Goal: Transaction & Acquisition: Subscribe to service/newsletter

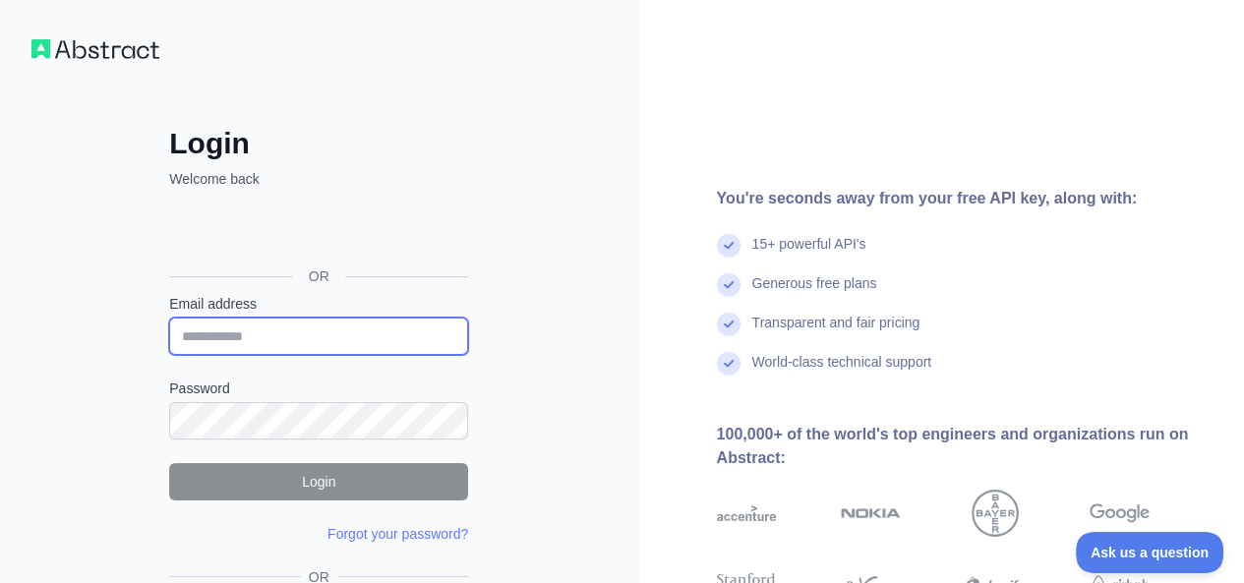
click at [293, 335] on input "Email address" at bounding box center [318, 336] width 299 height 37
click at [589, 426] on div "Login Welcome back OR Email address Password Login Forgot your password? Please…" at bounding box center [319, 376] width 638 height 752
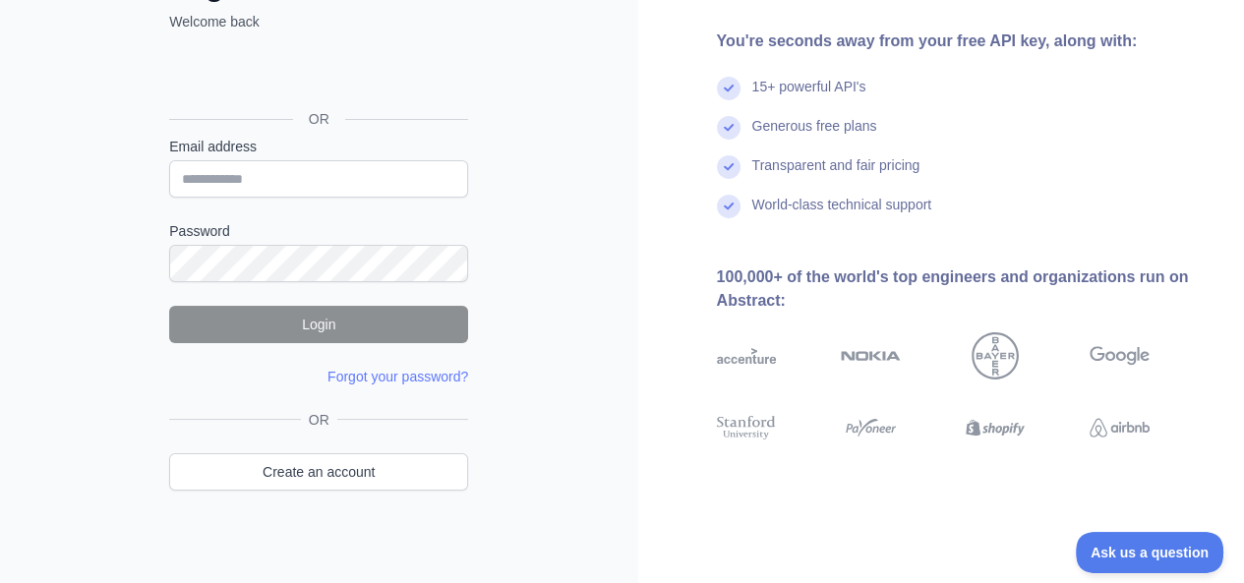
scroll to position [165, 0]
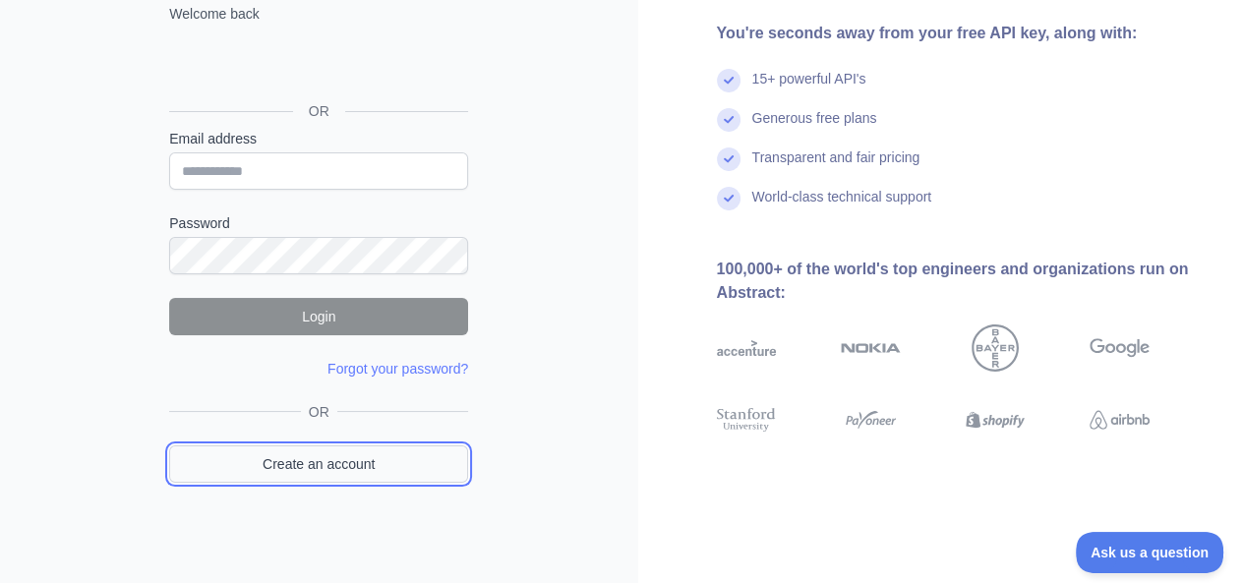
click at [329, 452] on link "Create an account" at bounding box center [318, 464] width 299 height 37
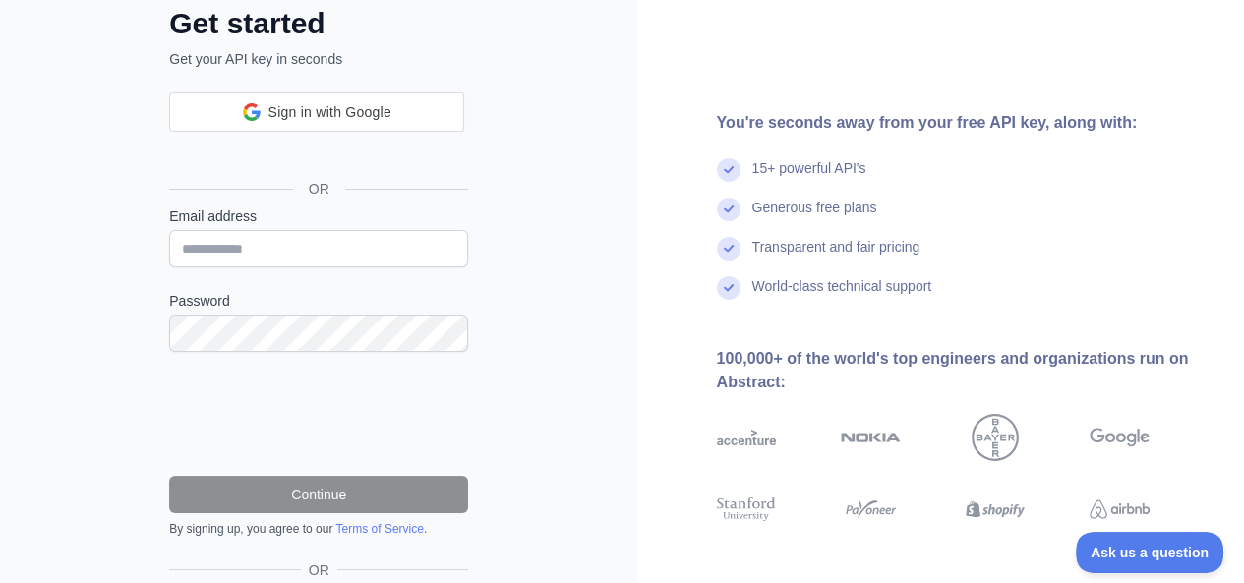
scroll to position [165, 0]
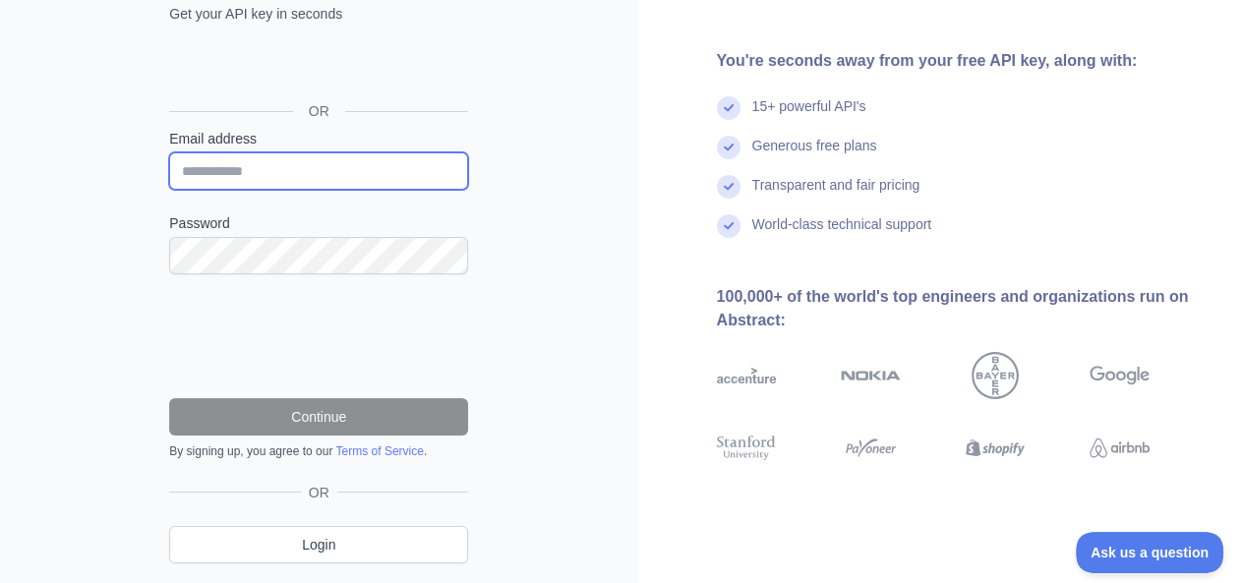
click at [264, 172] on input "Email address" at bounding box center [318, 170] width 299 height 37
type input "**********"
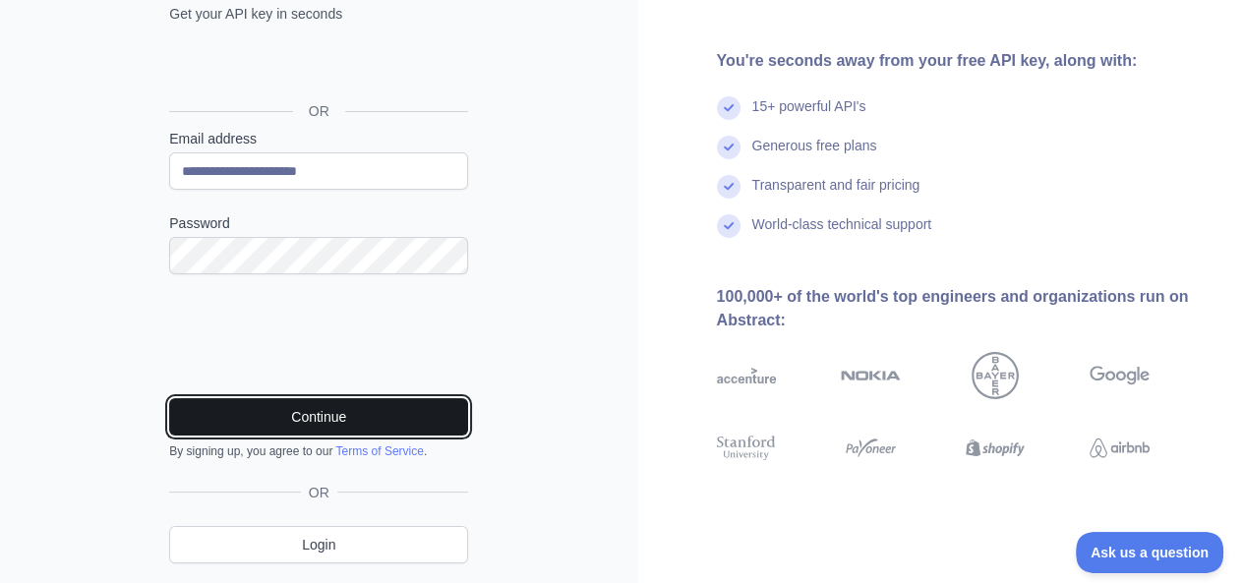
click at [387, 424] on button "Continue" at bounding box center [318, 416] width 299 height 37
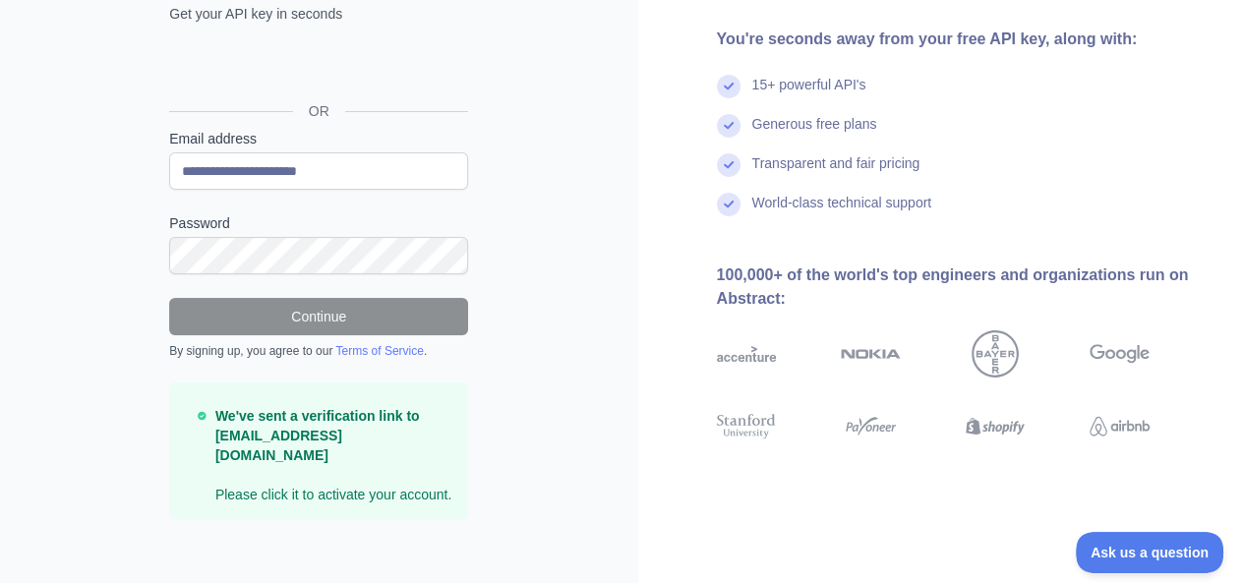
scroll to position [158, 0]
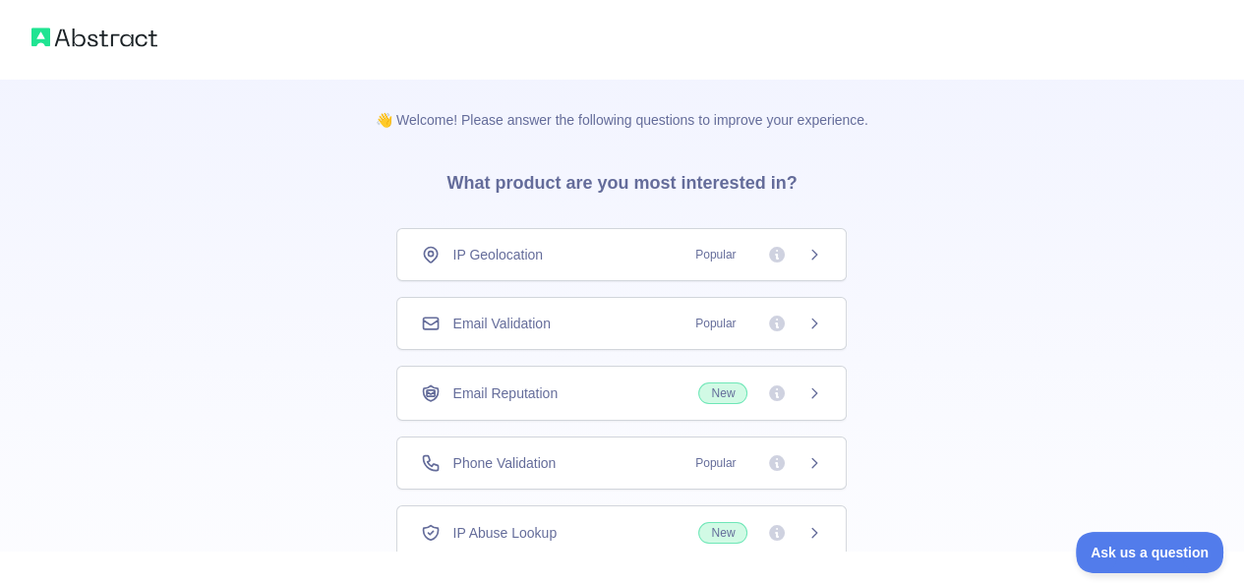
click at [557, 331] on div "Email Validation Popular" at bounding box center [621, 324] width 401 height 20
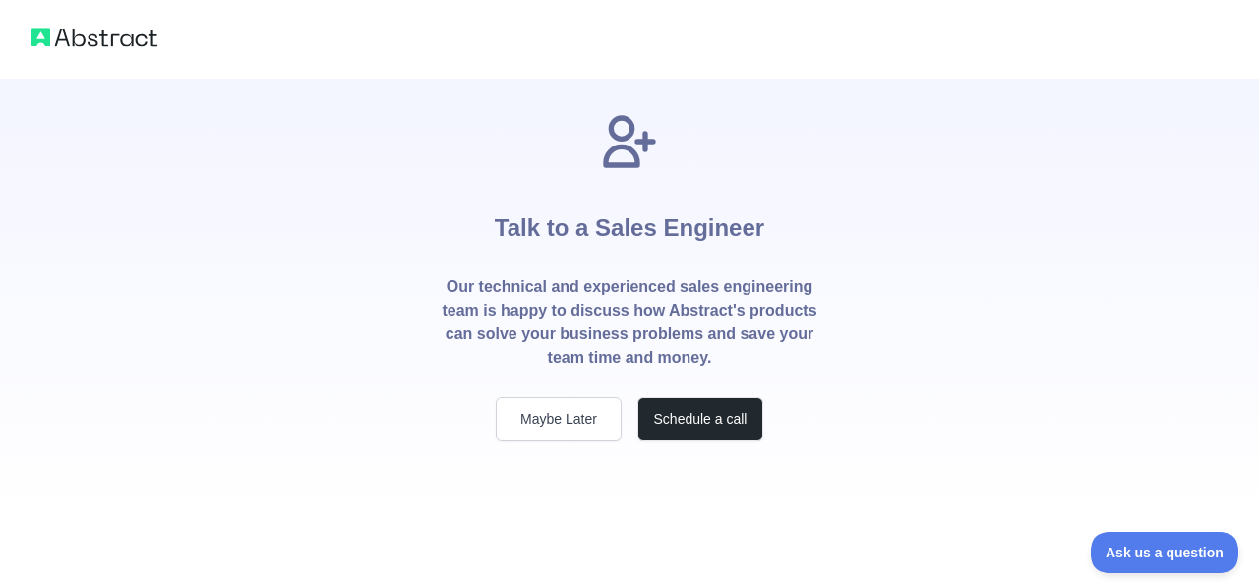
click at [1003, 301] on div "Talk to a Sales Engineer Our technical and experienced sales engineering team i…" at bounding box center [629, 260] width 1259 height 520
click at [541, 420] on button "Maybe Later" at bounding box center [559, 419] width 126 height 44
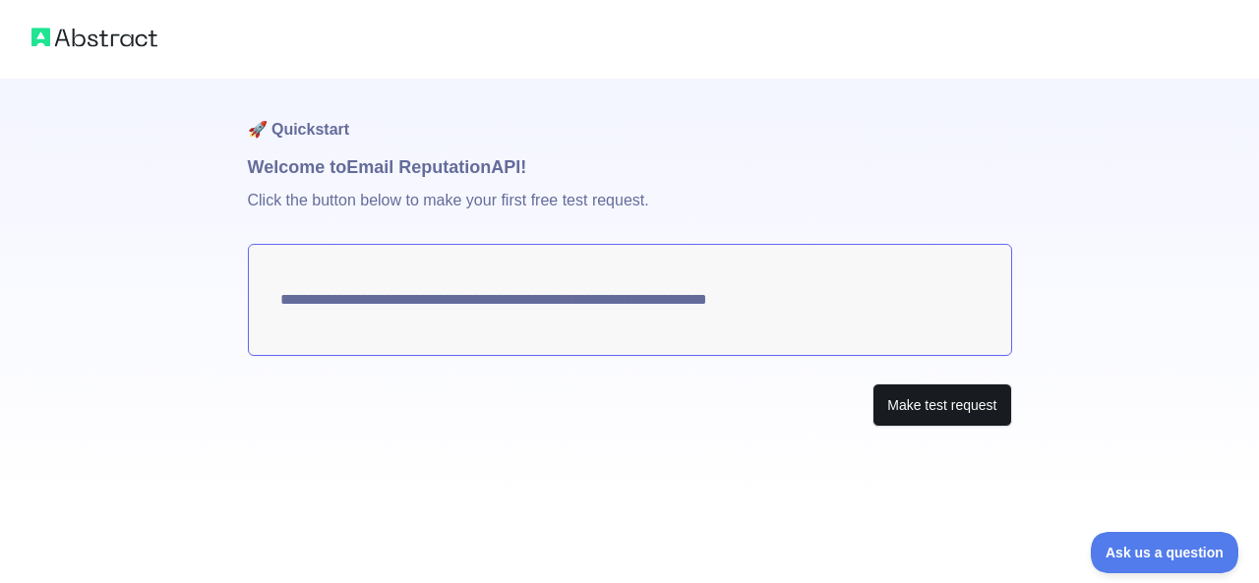
click at [952, 427] on div "**********" at bounding box center [630, 292] width 764 height 427
click at [942, 418] on button "Make test request" at bounding box center [941, 406] width 139 height 44
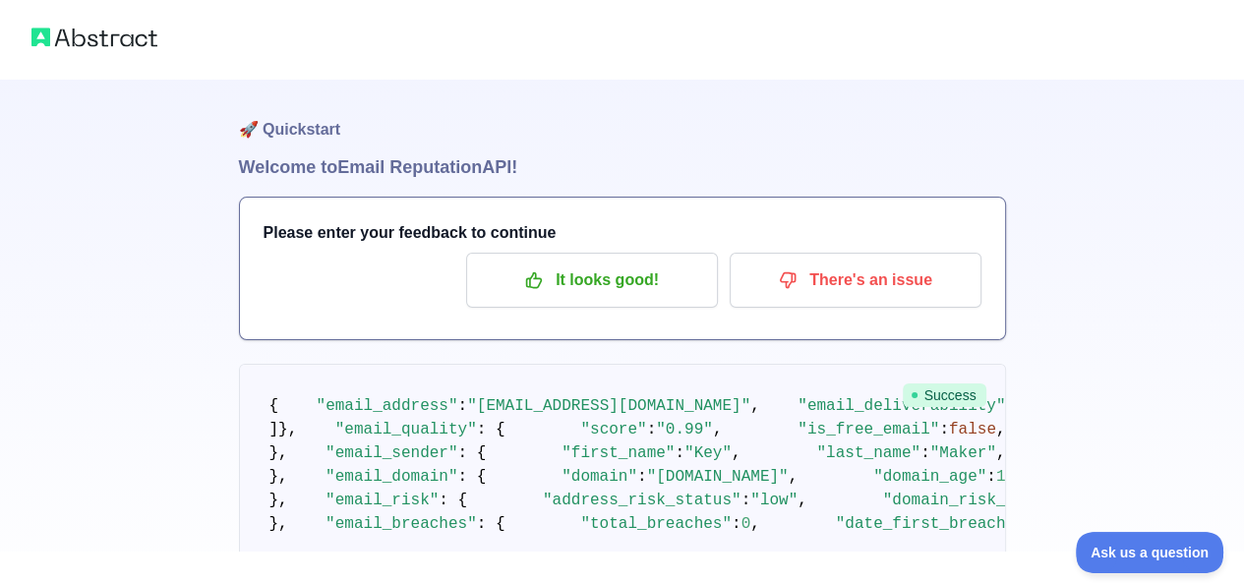
click at [836, 99] on h1 "🚀 Quickstart" at bounding box center [622, 116] width 767 height 75
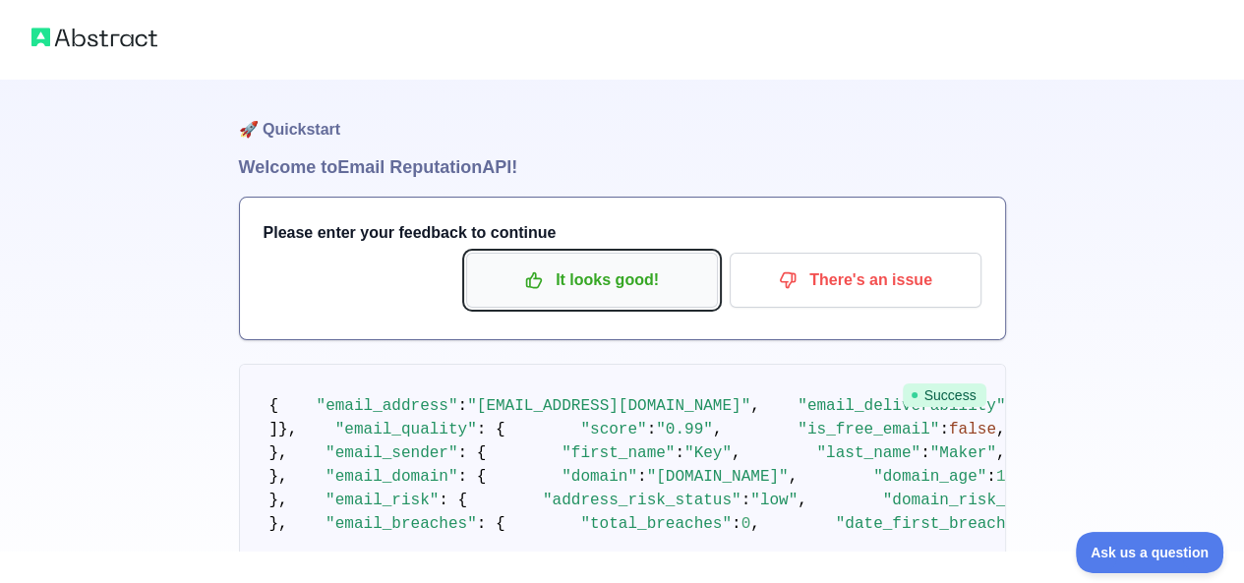
click at [590, 284] on p "It looks good!" at bounding box center [592, 280] width 222 height 33
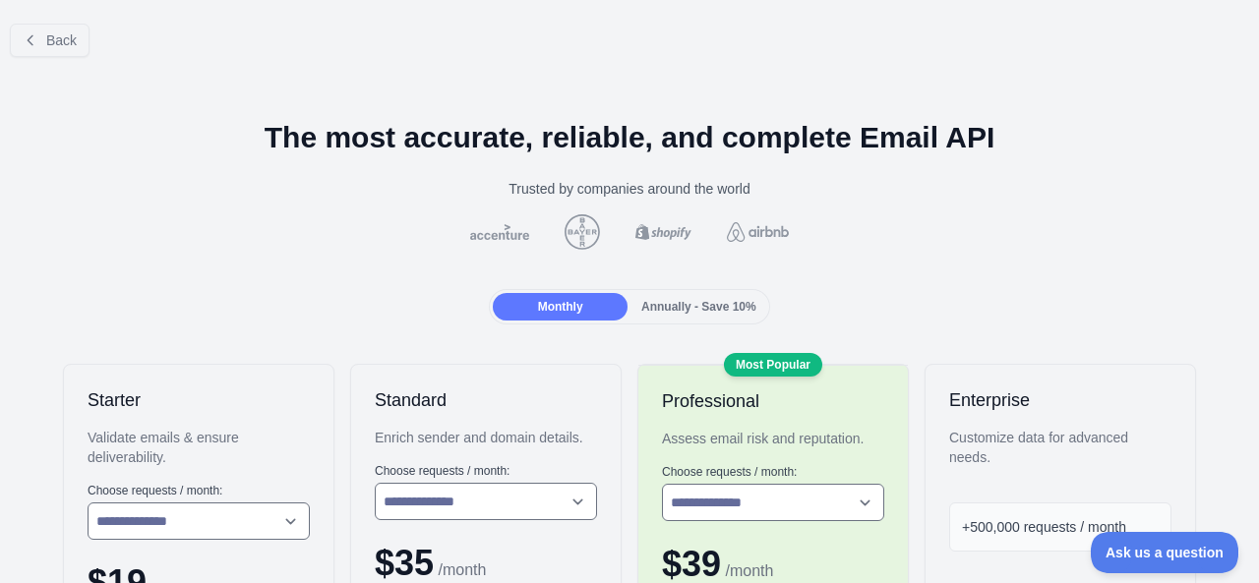
click at [151, 226] on div at bounding box center [630, 231] width 1228 height 35
